Goal: Information Seeking & Learning: Learn about a topic

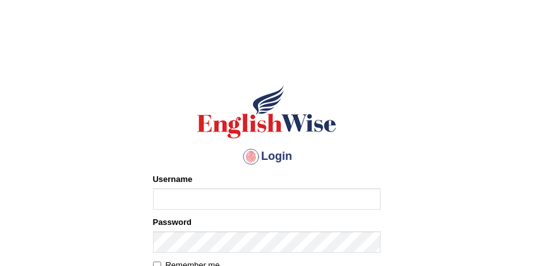
click at [218, 194] on input "Username" at bounding box center [267, 200] width 228 height 22
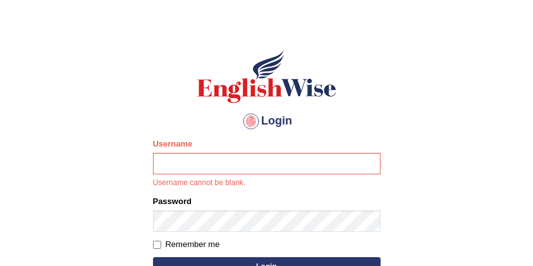
scroll to position [84, 0]
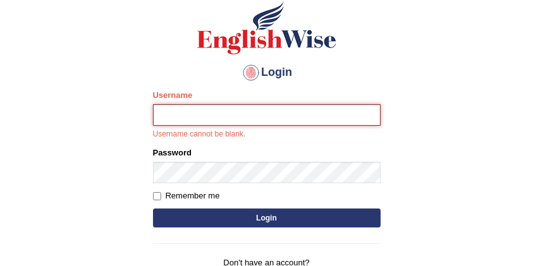
type input "kumar_parramatta"
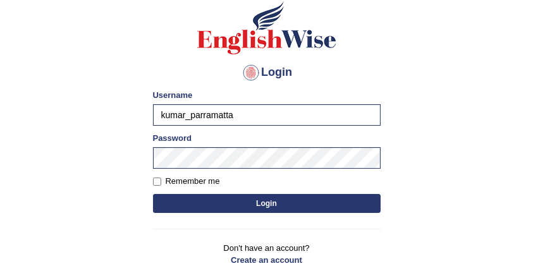
click at [257, 206] on button "Login" at bounding box center [267, 203] width 228 height 19
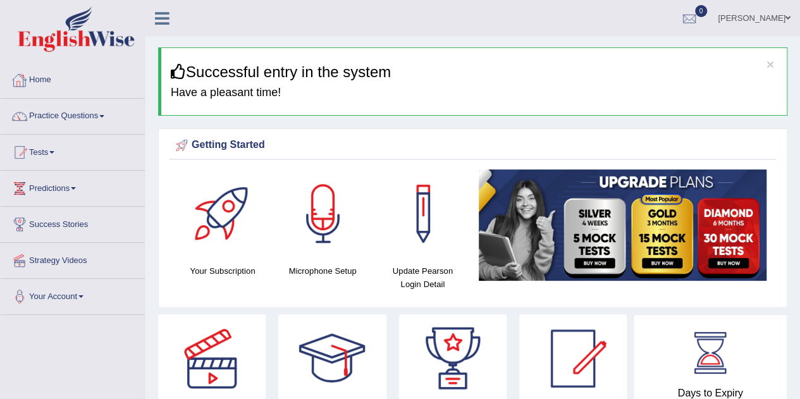
drag, startPoint x: 0, startPoint y: 0, endPoint x: 51, endPoint y: 82, distance: 96.0
click at [51, 82] on link "Home" at bounding box center [73, 79] width 144 height 32
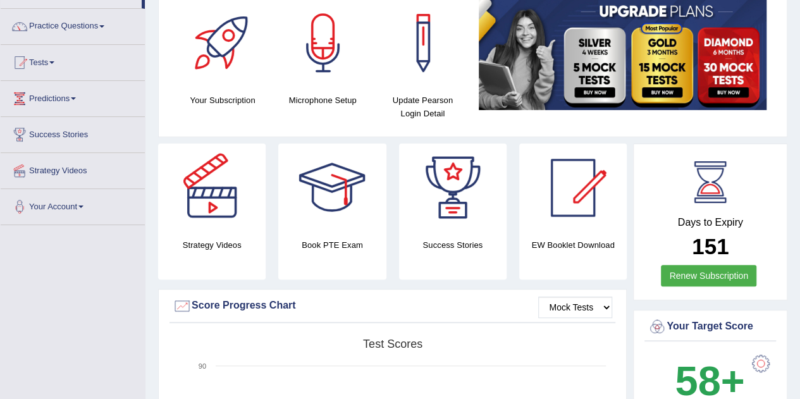
scroll to position [63, 0]
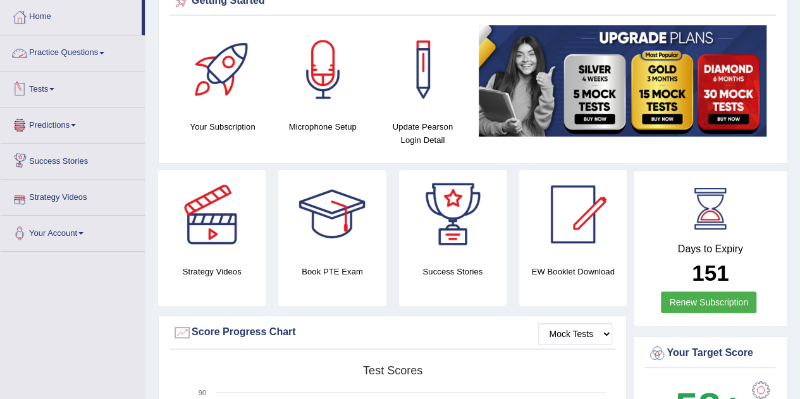
click at [92, 55] on link "Practice Questions" at bounding box center [73, 51] width 144 height 32
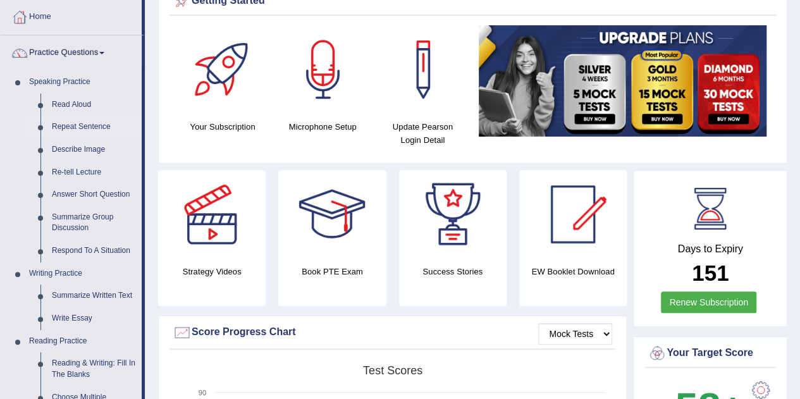
click at [85, 120] on link "Repeat Sentence" at bounding box center [94, 127] width 96 height 23
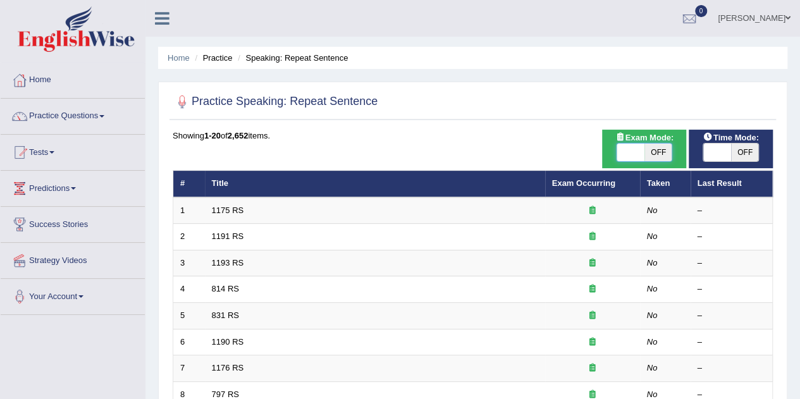
click at [633, 155] on span at bounding box center [631, 153] width 28 height 18
checkbox input "true"
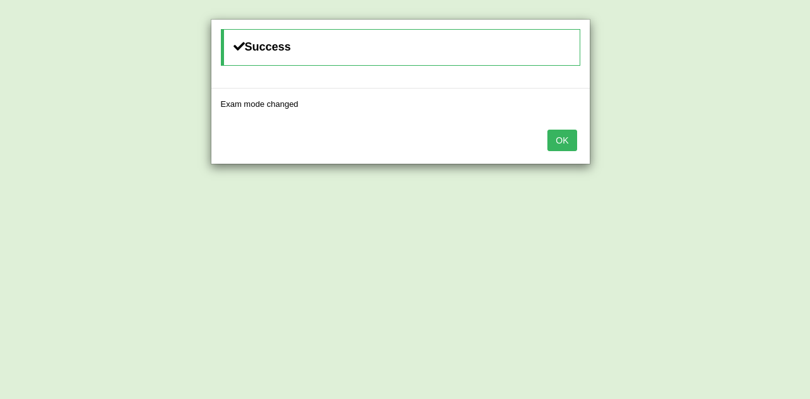
click at [554, 143] on button "OK" at bounding box center [561, 141] width 29 height 22
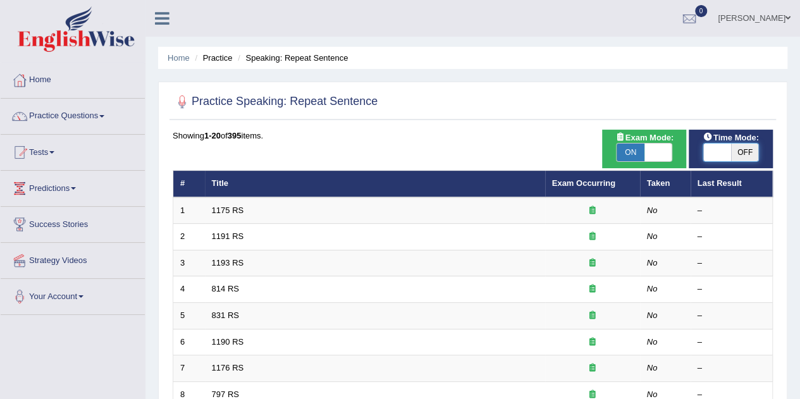
click at [716, 152] on span at bounding box center [717, 153] width 28 height 18
checkbox input "true"
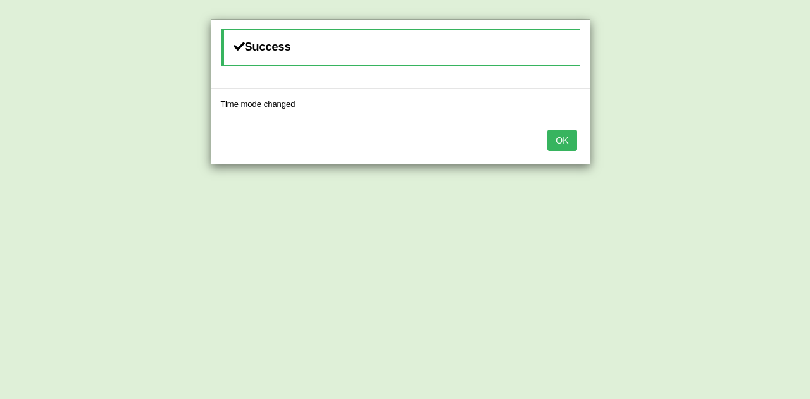
click at [716, 152] on div "Success Time mode changed OK" at bounding box center [405, 199] width 810 height 399
click at [557, 140] on button "OK" at bounding box center [561, 141] width 29 height 22
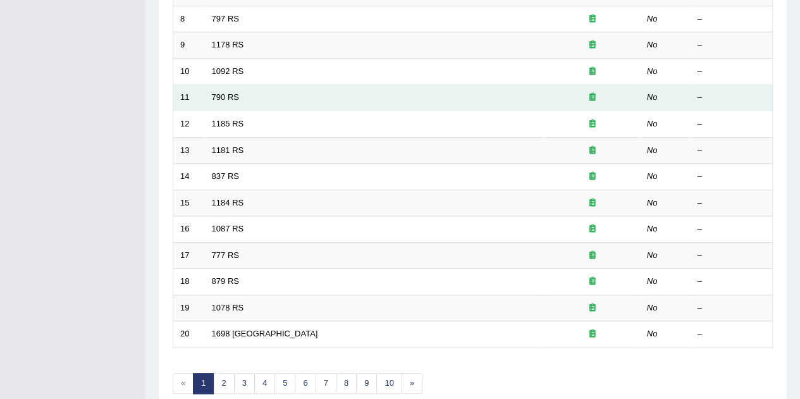
scroll to position [432, 0]
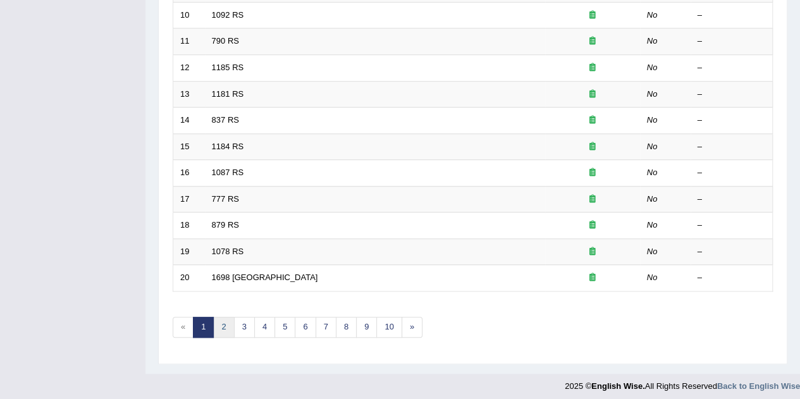
click at [221, 321] on link "2" at bounding box center [223, 327] width 21 height 21
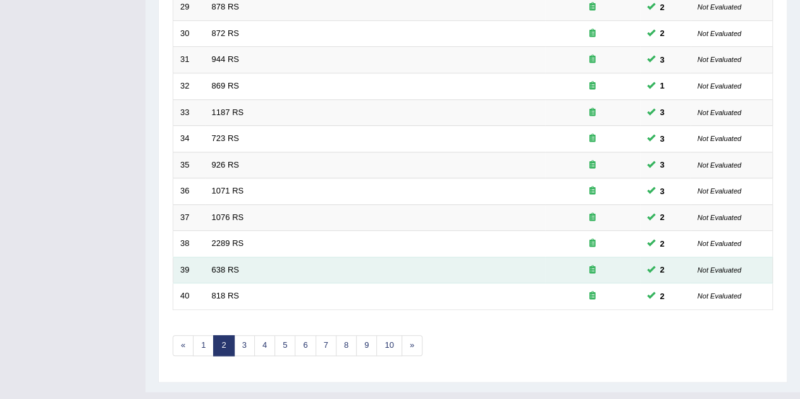
scroll to position [432, 0]
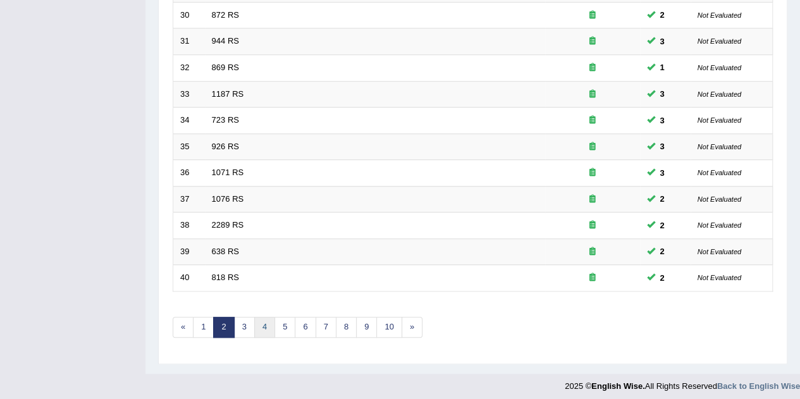
click at [266, 319] on link "4" at bounding box center [264, 327] width 21 height 21
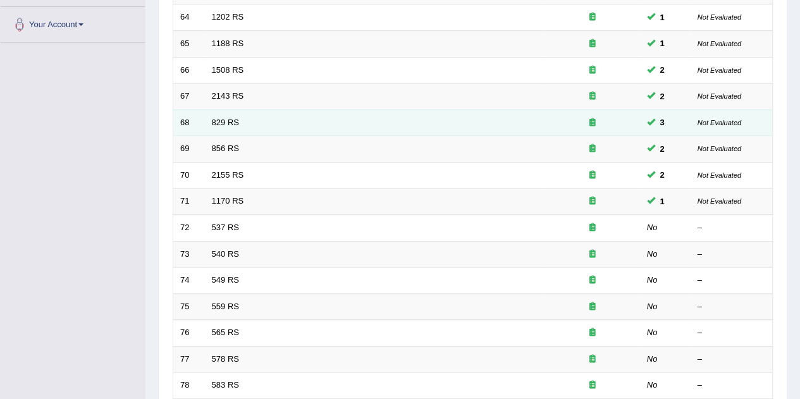
scroll to position [242, 0]
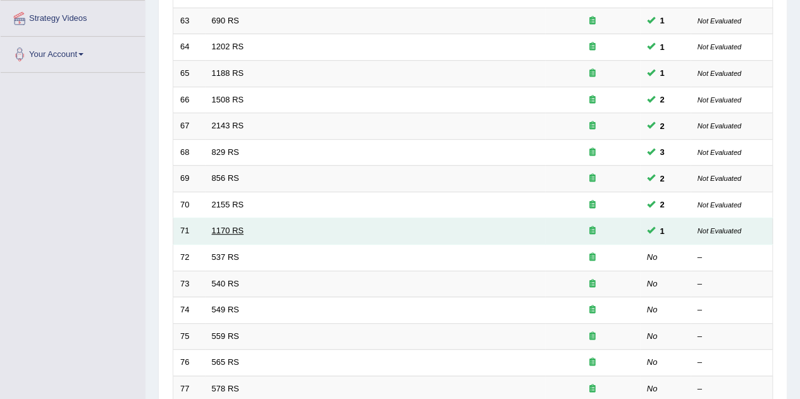
click at [223, 226] on link "1170 RS" at bounding box center [228, 230] width 32 height 9
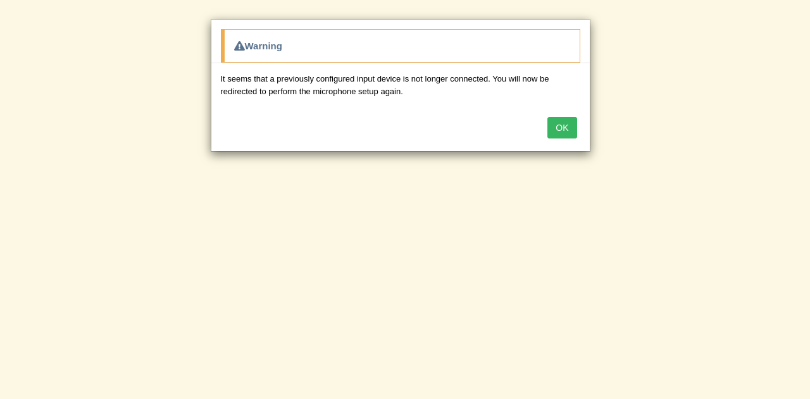
click at [560, 127] on button "OK" at bounding box center [561, 128] width 29 height 22
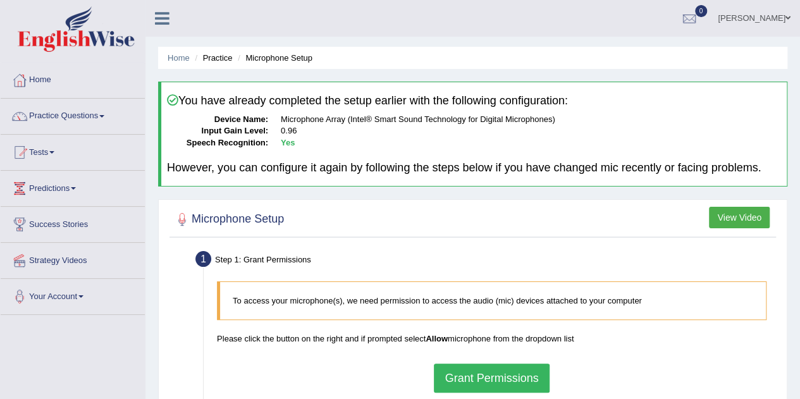
click at [498, 383] on button "Grant Permissions" at bounding box center [491, 378] width 115 height 29
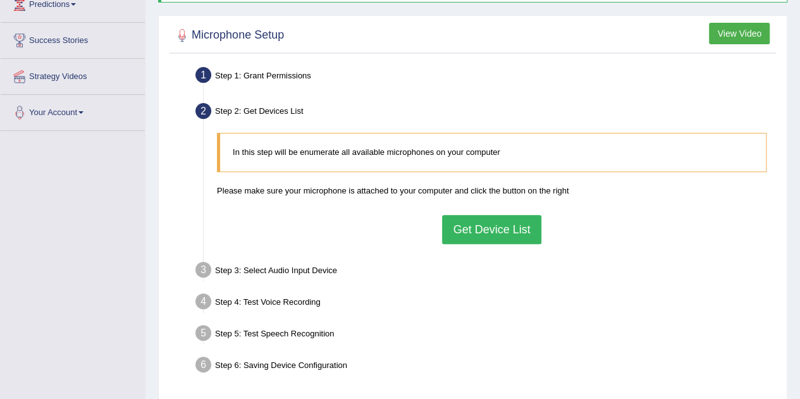
scroll to position [190, 0]
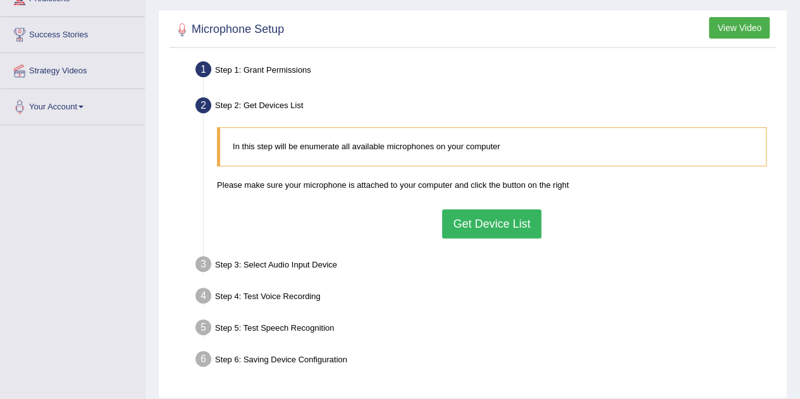
click at [495, 219] on button "Get Device List" at bounding box center [491, 223] width 99 height 29
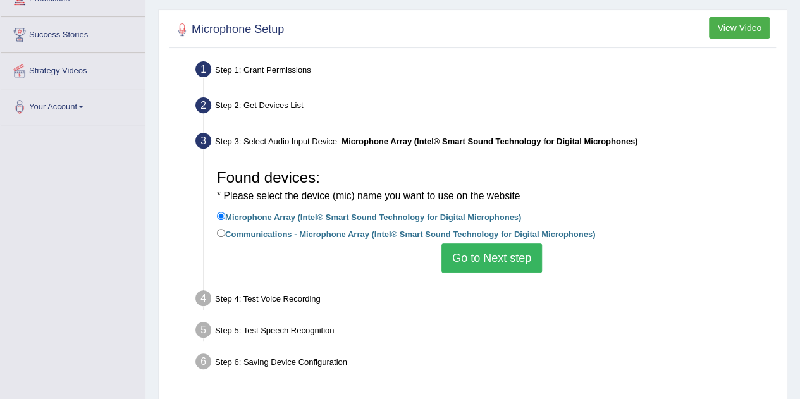
click at [472, 250] on button "Go to Next step" at bounding box center [492, 258] width 101 height 29
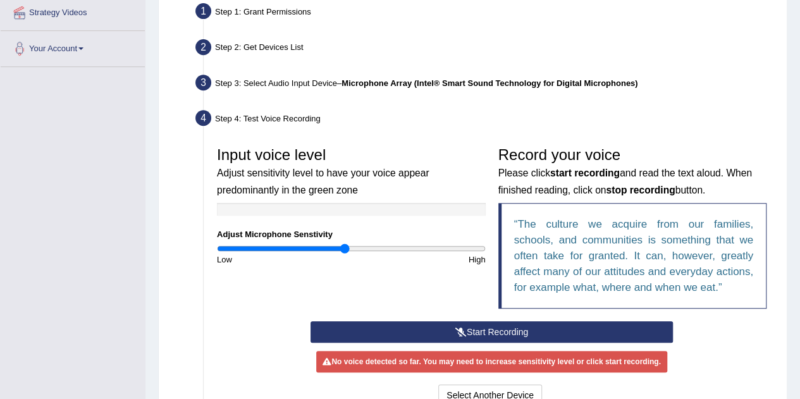
scroll to position [316, 0]
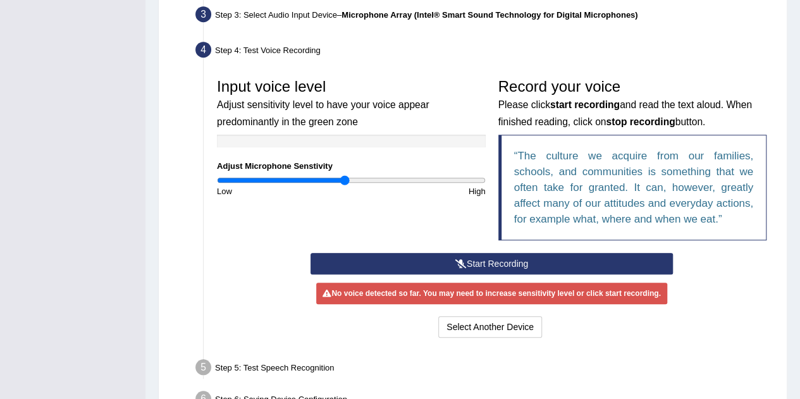
click at [480, 261] on button "Start Recording" at bounding box center [492, 264] width 362 height 22
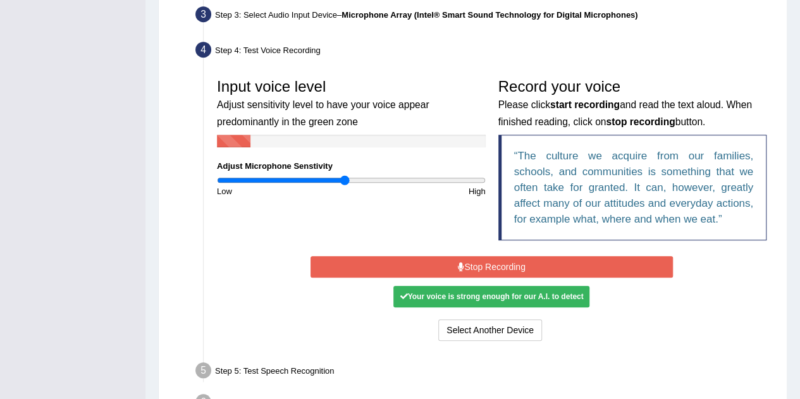
click at [480, 261] on button "Stop Recording" at bounding box center [492, 267] width 362 height 22
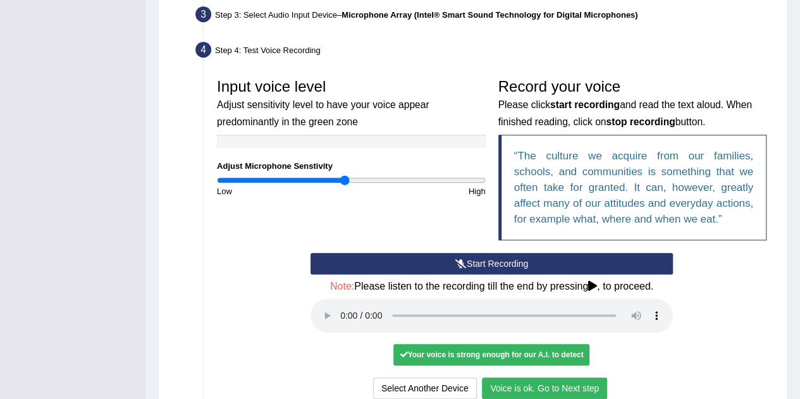
click at [544, 382] on button "Voice is ok. Go to Next step" at bounding box center [544, 389] width 125 height 22
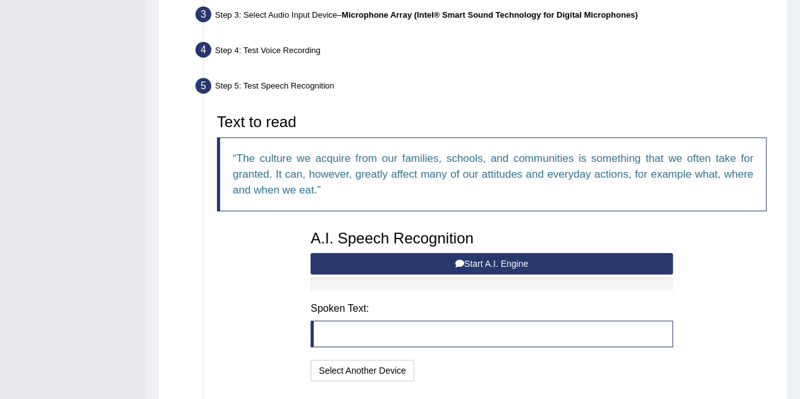
click at [461, 255] on button "Start A.I. Engine" at bounding box center [492, 264] width 362 height 22
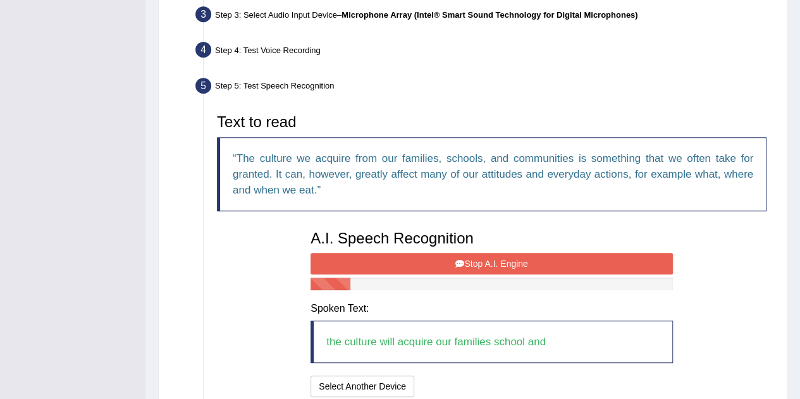
click at [461, 256] on button "Stop A.I. Engine" at bounding box center [492, 264] width 362 height 22
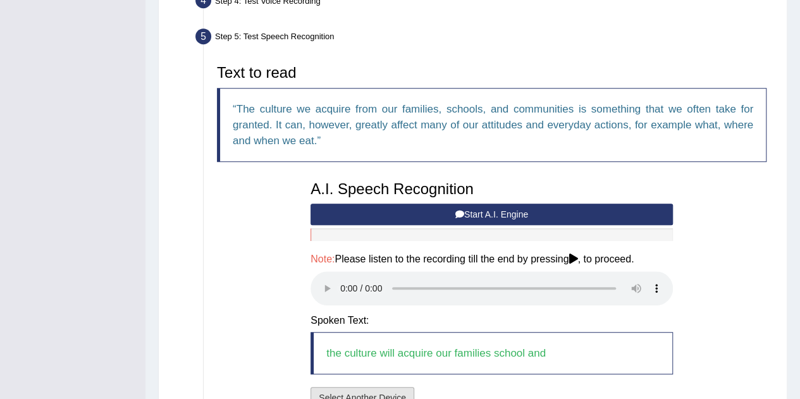
scroll to position [443, 0]
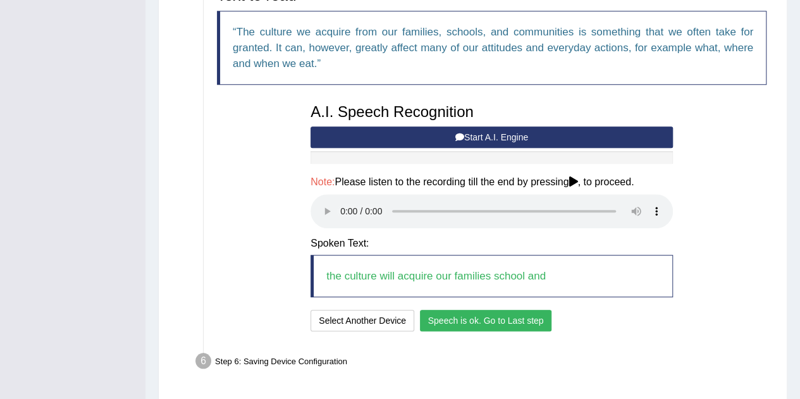
click at [484, 314] on button "Speech is ok. Go to Last step" at bounding box center [486, 321] width 132 height 22
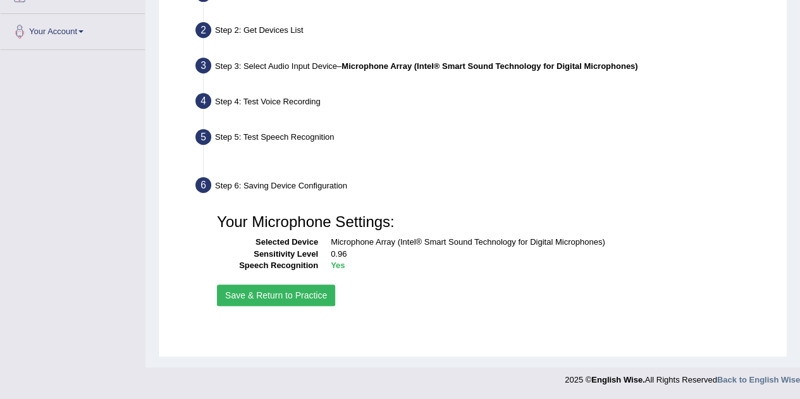
scroll to position [264, 0]
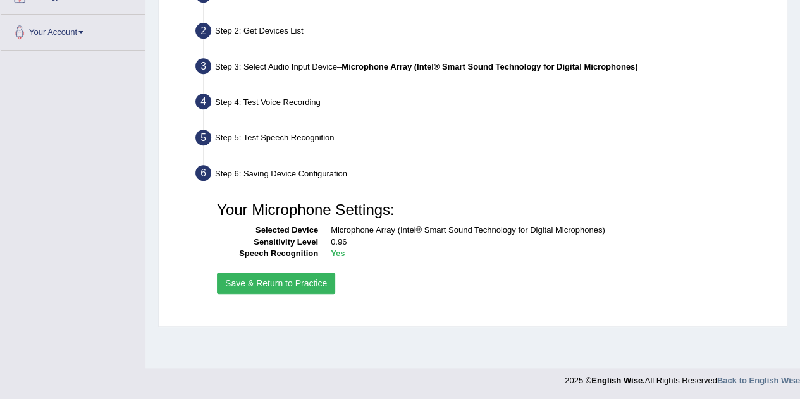
click at [288, 274] on button "Save & Return to Practice" at bounding box center [276, 284] width 118 height 22
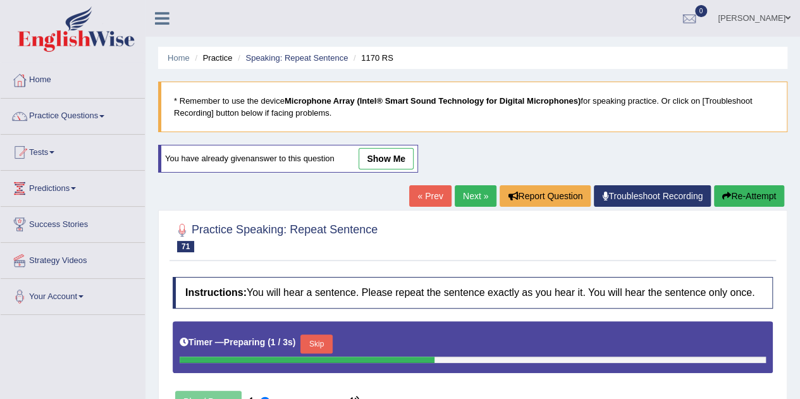
click at [383, 159] on link "show me" at bounding box center [386, 159] width 55 height 22
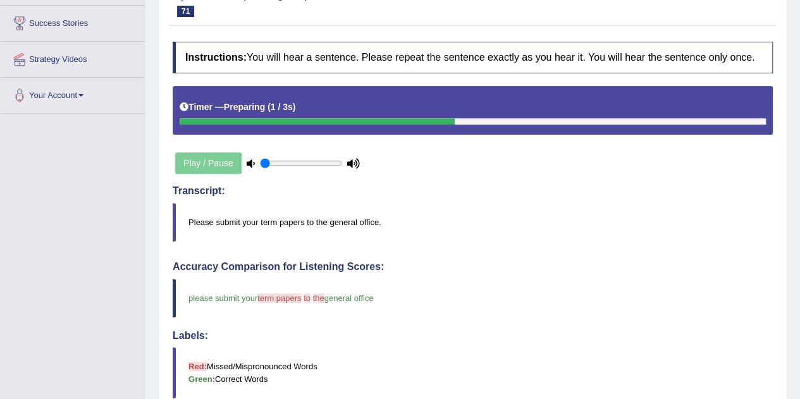
scroll to position [63, 0]
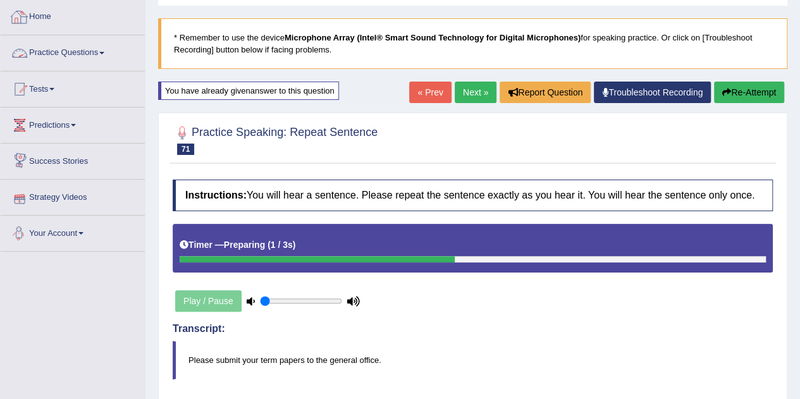
click at [89, 47] on link "Practice Questions" at bounding box center [73, 51] width 144 height 32
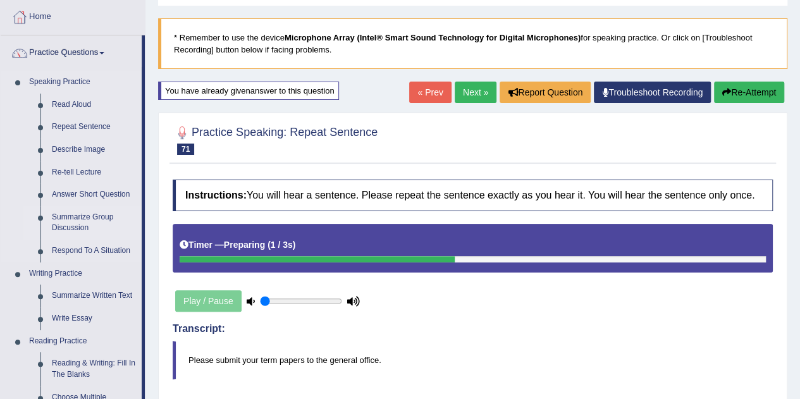
click at [85, 223] on link "Summarize Group Discussion" at bounding box center [94, 223] width 96 height 34
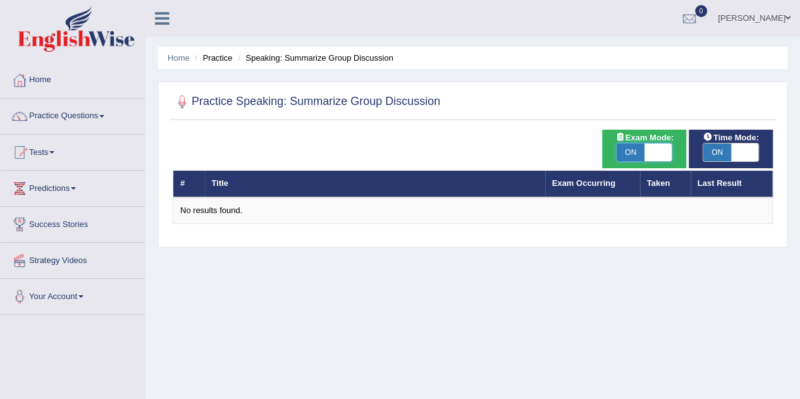
click at [649, 145] on span at bounding box center [659, 153] width 28 height 18
checkbox input "false"
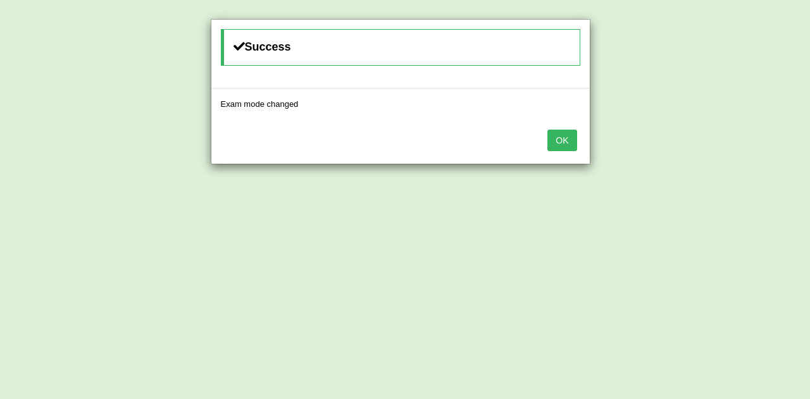
click at [569, 139] on button "OK" at bounding box center [561, 141] width 29 height 22
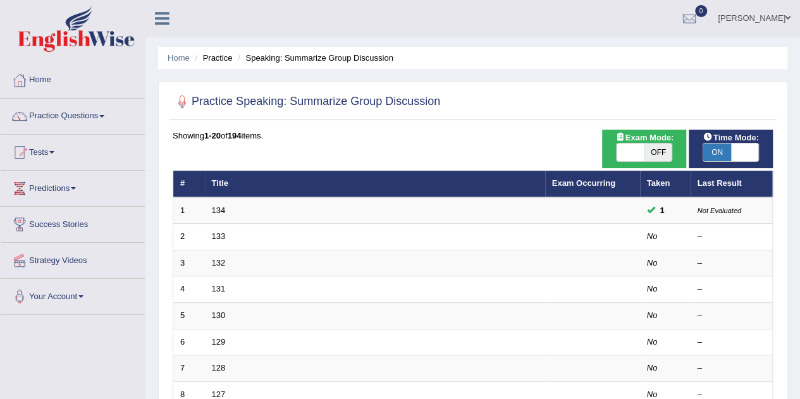
click at [725, 152] on span "ON" at bounding box center [717, 153] width 28 height 18
checkbox input "false"
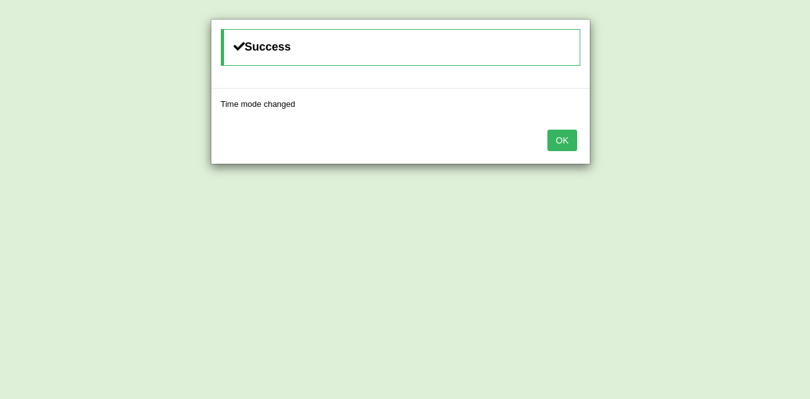
click at [564, 138] on button "OK" at bounding box center [561, 141] width 29 height 22
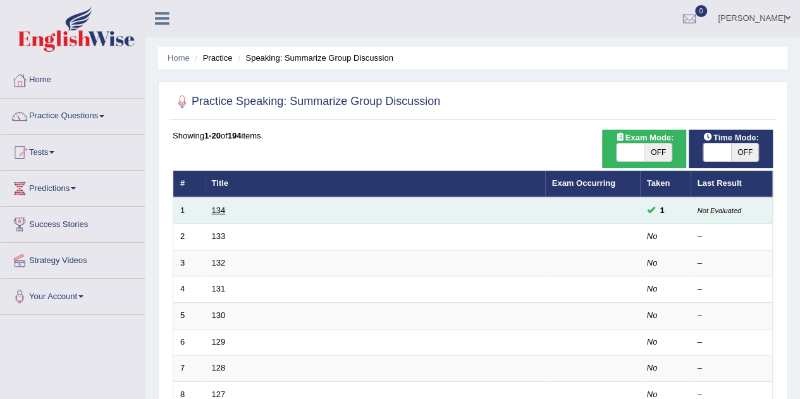
click at [220, 214] on link "134" at bounding box center [219, 210] width 14 height 9
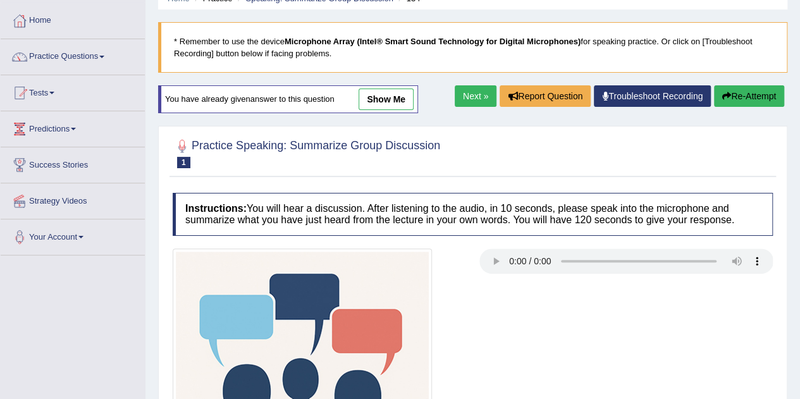
scroll to position [127, 0]
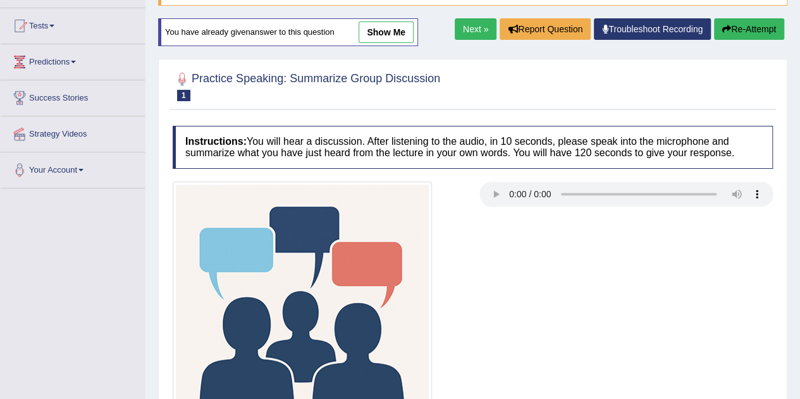
click at [381, 28] on link "show me" at bounding box center [386, 33] width 55 height 22
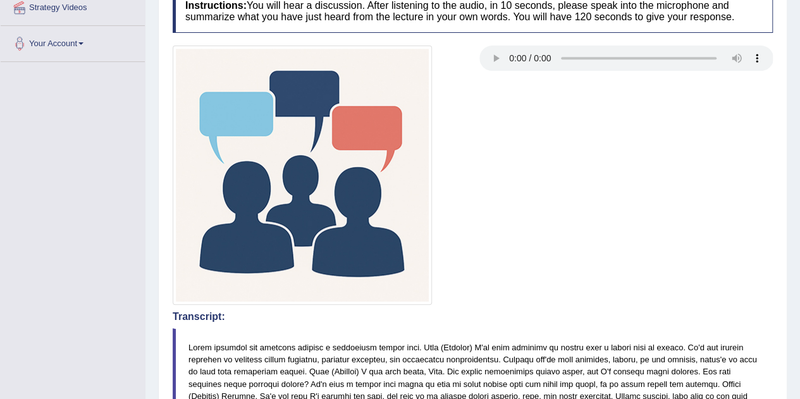
scroll to position [63, 0]
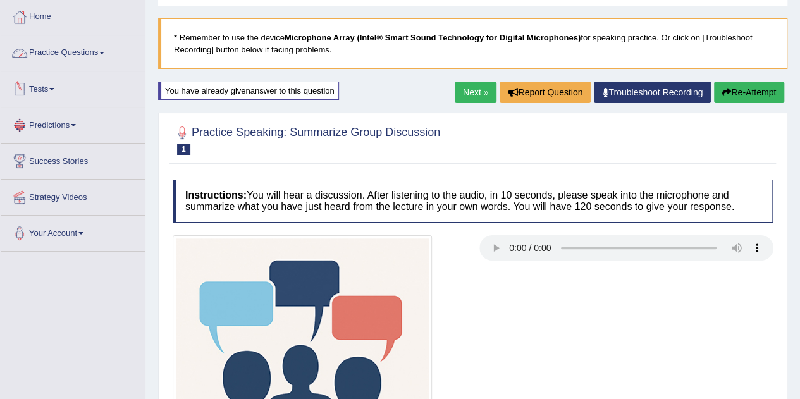
click at [94, 51] on link "Practice Questions" at bounding box center [73, 51] width 144 height 32
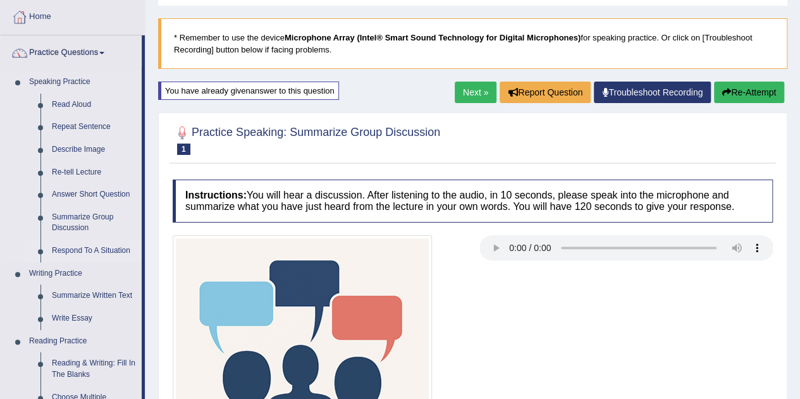
click at [82, 250] on link "Respond To A Situation" at bounding box center [94, 251] width 96 height 23
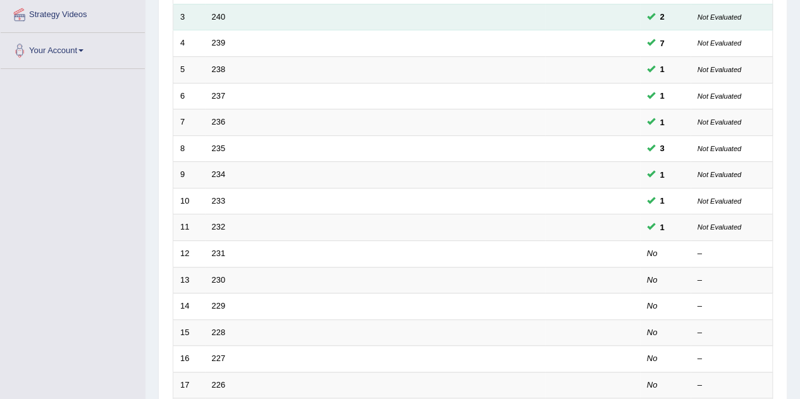
scroll to position [253, 0]
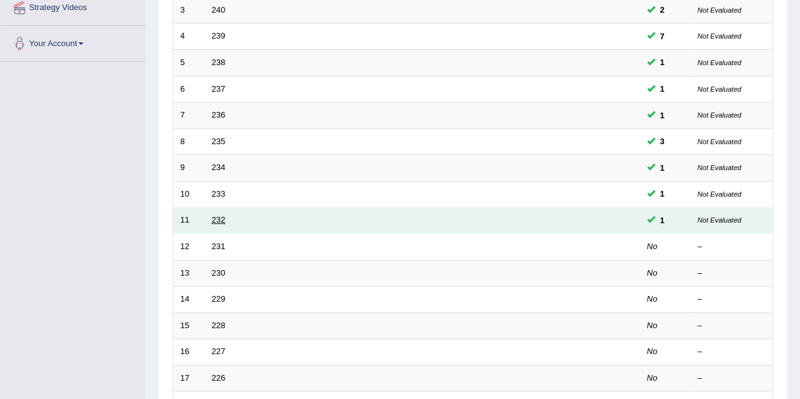
click at [214, 217] on link "232" at bounding box center [219, 219] width 14 height 9
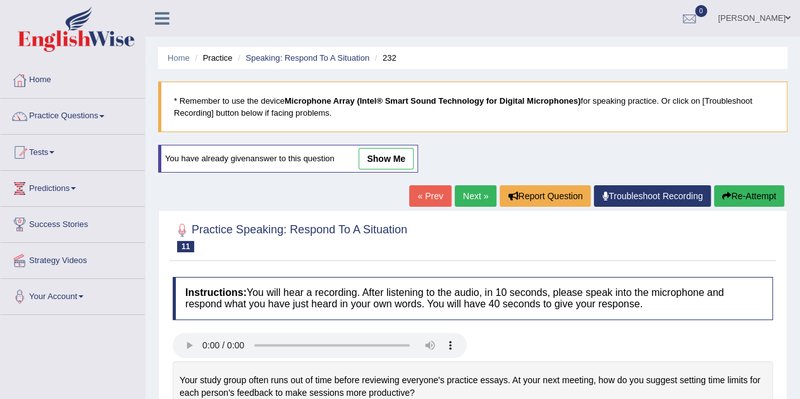
click at [381, 159] on link "show me" at bounding box center [386, 159] width 55 height 22
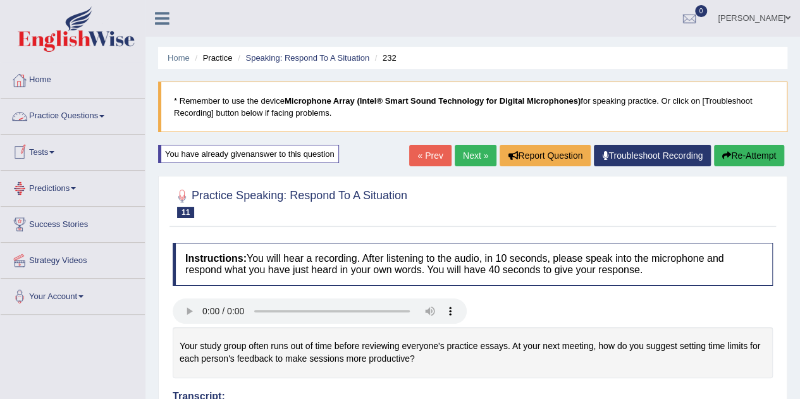
click at [44, 73] on link "Home" at bounding box center [73, 79] width 144 height 32
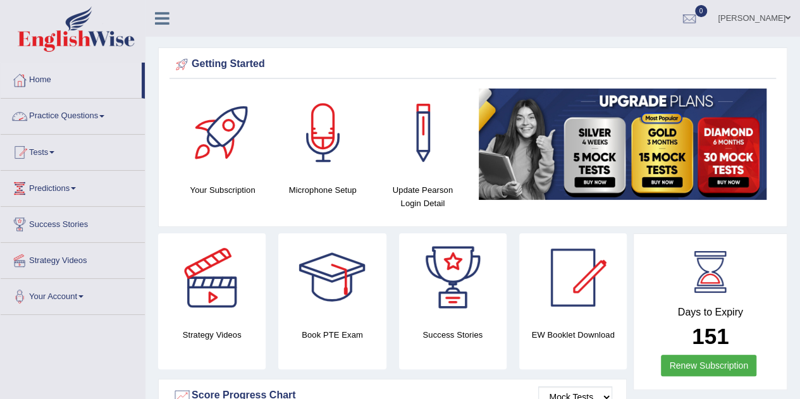
click at [58, 109] on link "Practice Questions" at bounding box center [73, 115] width 144 height 32
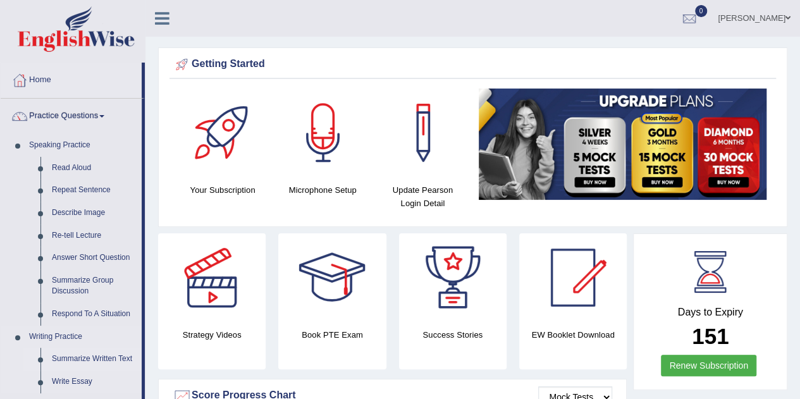
click at [73, 357] on link "Summarize Written Text" at bounding box center [94, 359] width 96 height 23
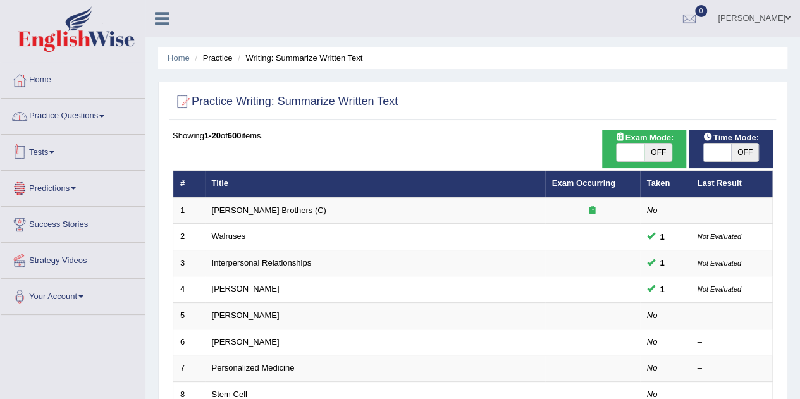
click at [87, 116] on link "Practice Questions" at bounding box center [73, 115] width 144 height 32
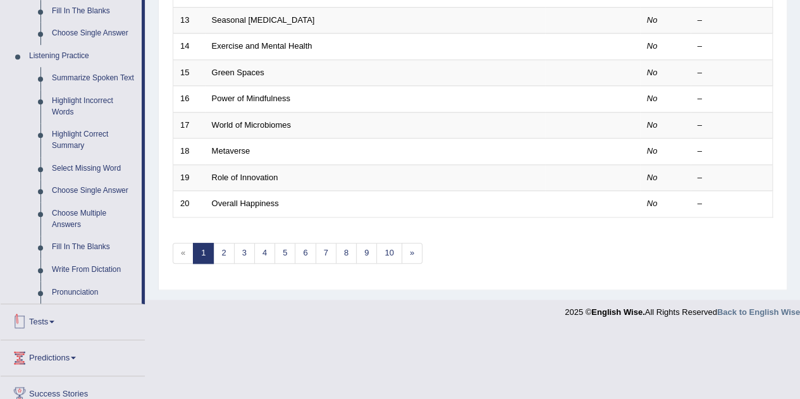
scroll to position [253, 0]
